Goal: Task Accomplishment & Management: Manage account settings

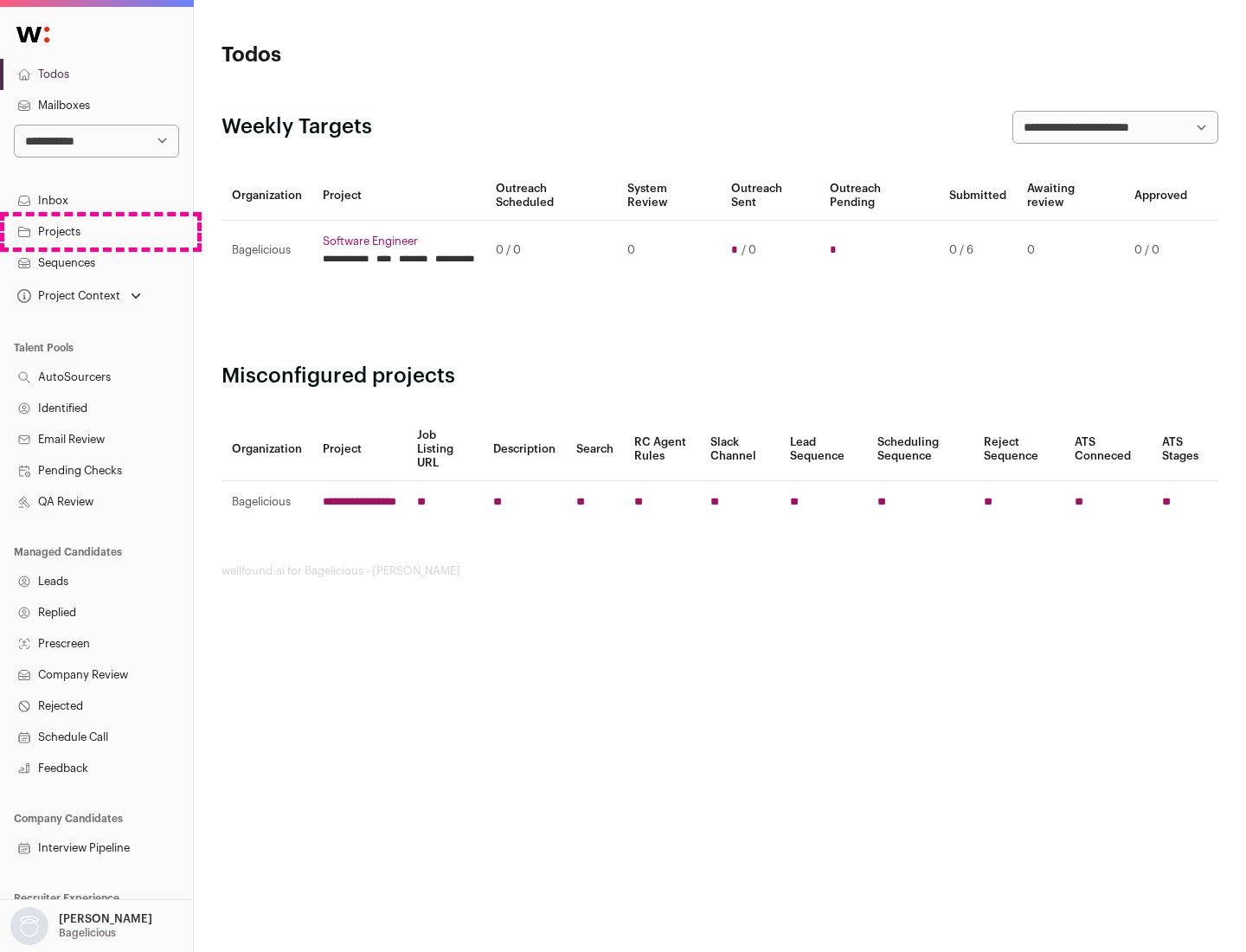
click at [96, 231] on link "Projects" at bounding box center [96, 232] width 193 height 31
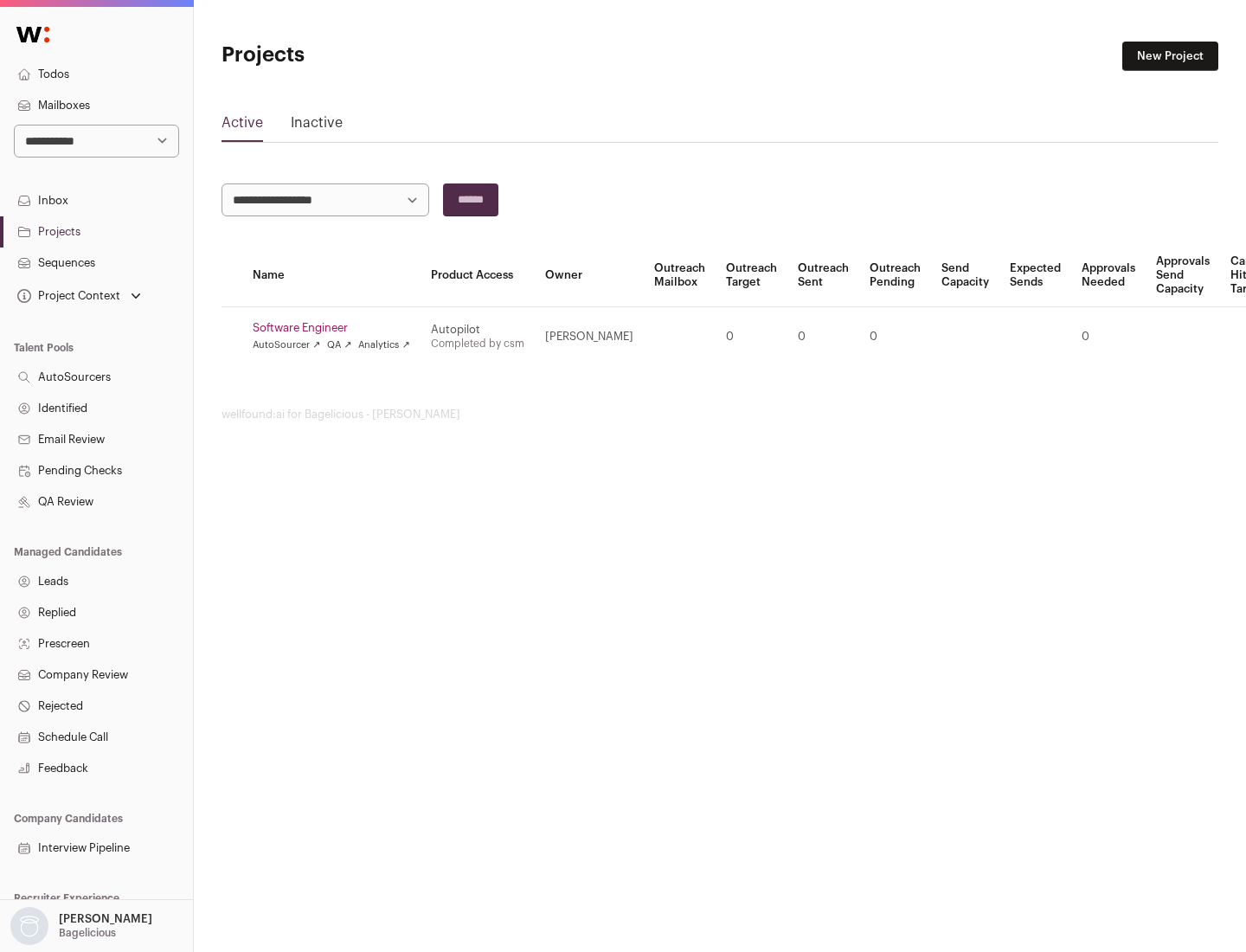
click at [337, 328] on link "Software Engineer" at bounding box center [332, 328] width 157 height 14
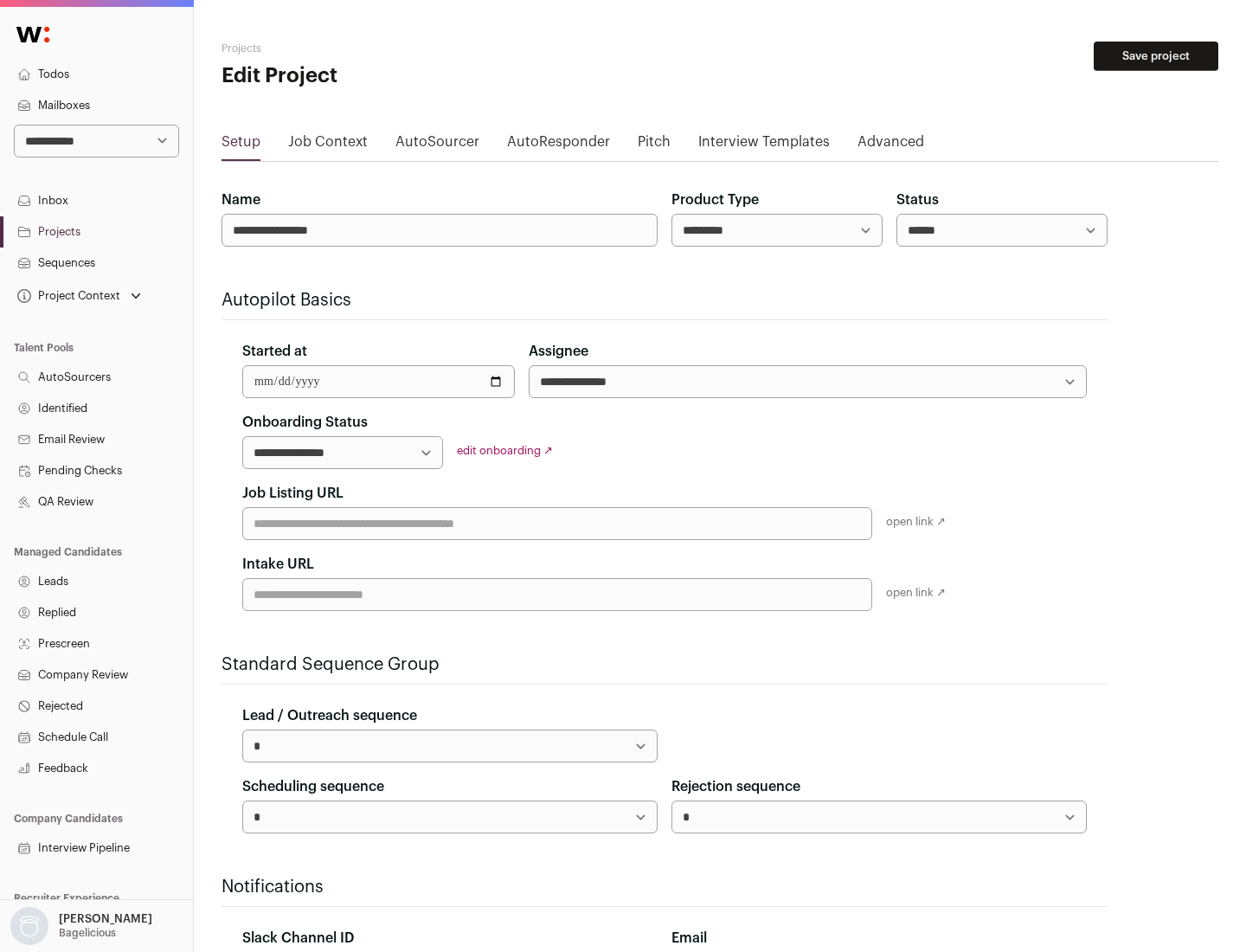
click at [1156, 56] on button "Save project" at bounding box center [1155, 57] width 125 height 30
